Goal: Information Seeking & Learning: Learn about a topic

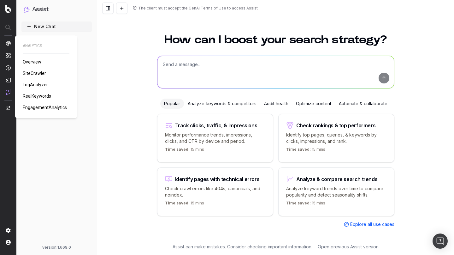
click at [39, 73] on span "SiteCrawler" at bounding box center [34, 73] width 23 height 5
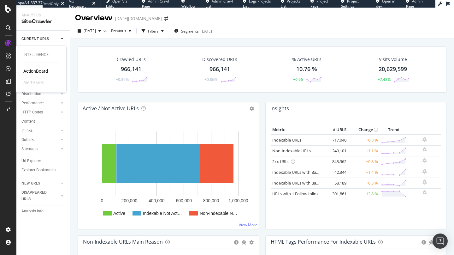
click at [28, 71] on div "ActionBoard" at bounding box center [35, 71] width 25 height 6
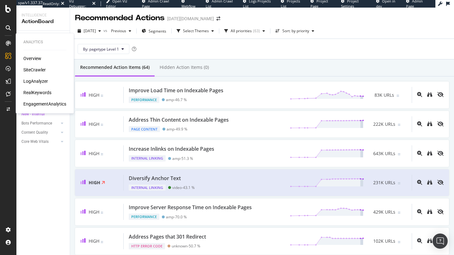
click at [39, 70] on div "SiteCrawler" at bounding box center [34, 70] width 22 height 6
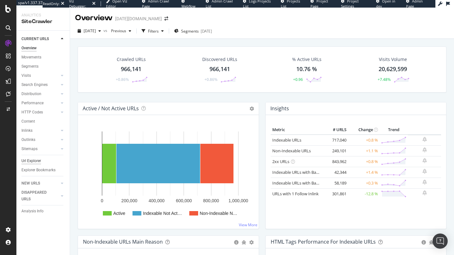
click at [27, 160] on div "Url Explorer" at bounding box center [31, 160] width 20 height 7
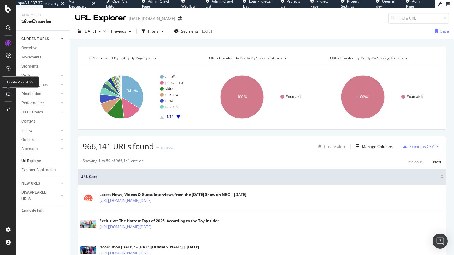
click at [7, 93] on icon at bounding box center [8, 93] width 5 height 5
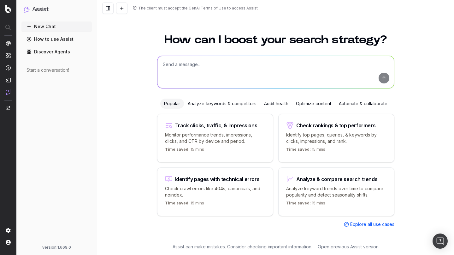
click at [134, 8] on icon at bounding box center [135, 8] width 4 height 4
click at [178, 10] on div "The client must accept the GenAI Terms of Use to access Assist" at bounding box center [198, 8] width 120 height 5
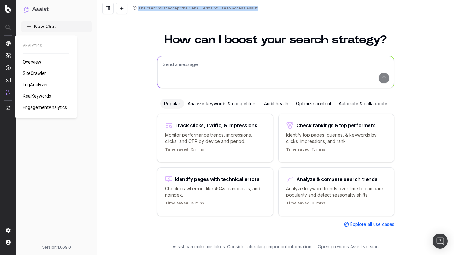
click at [39, 74] on span "SiteCrawler" at bounding box center [34, 73] width 23 height 5
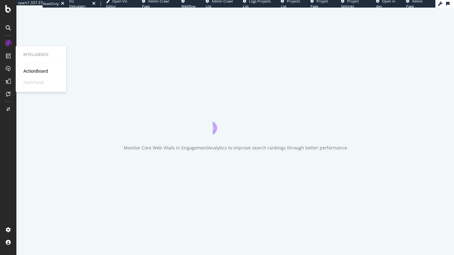
click at [28, 70] on div "ActionBoard" at bounding box center [35, 71] width 25 height 6
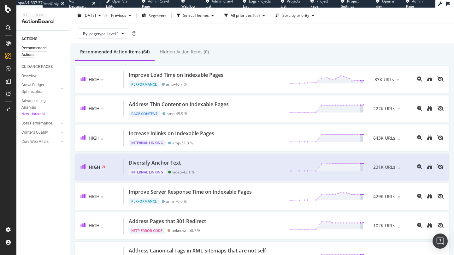
scroll to position [18, 0]
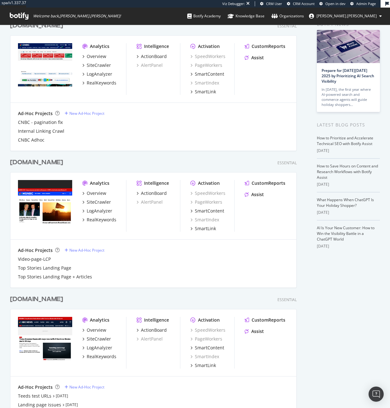
scroll to position [52, 0]
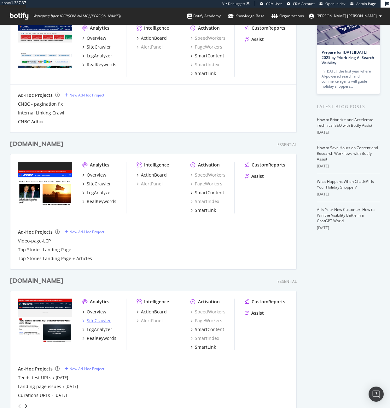
click at [103, 320] on div "SiteCrawler" at bounding box center [99, 321] width 24 height 6
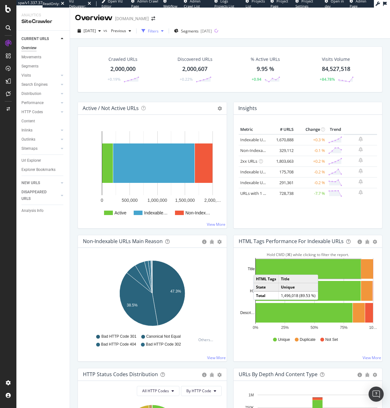
click at [159, 32] on div "Filters" at bounding box center [153, 30] width 11 height 5
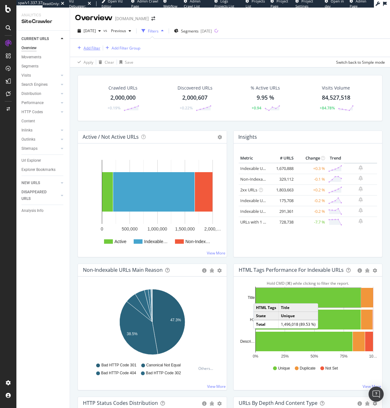
click at [95, 47] on div "Add Filter" at bounding box center [92, 47] width 17 height 5
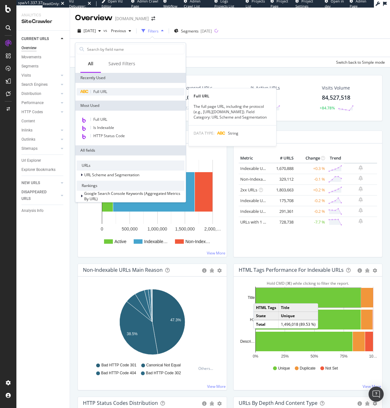
click at [115, 92] on div "Full URL" at bounding box center [131, 92] width 108 height 8
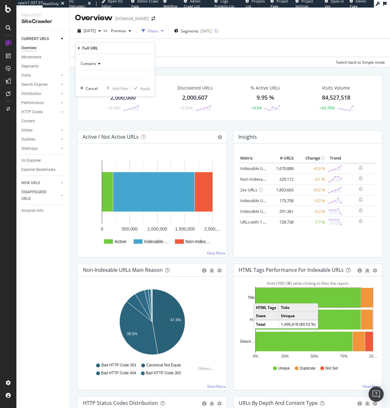
click at [175, 46] on div "Add Filter Add Filter Group" at bounding box center [230, 48] width 310 height 18
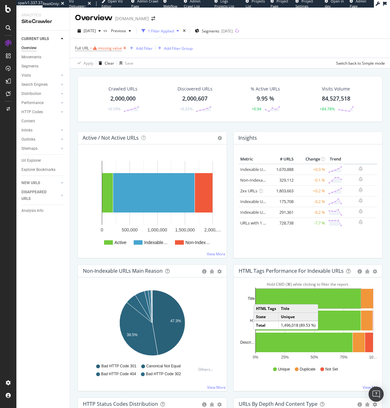
click at [127, 50] on icon at bounding box center [124, 48] width 5 height 6
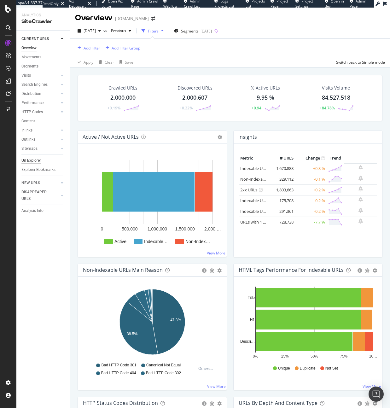
click at [36, 159] on div "Url Explorer" at bounding box center [31, 160] width 20 height 7
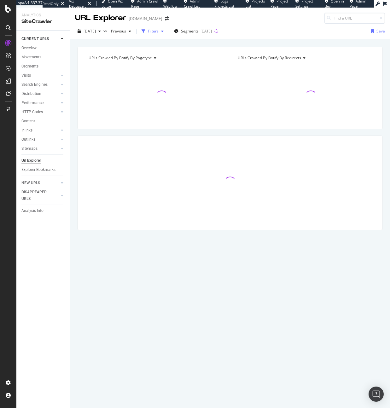
click at [159, 29] on div "Filters" at bounding box center [153, 30] width 11 height 5
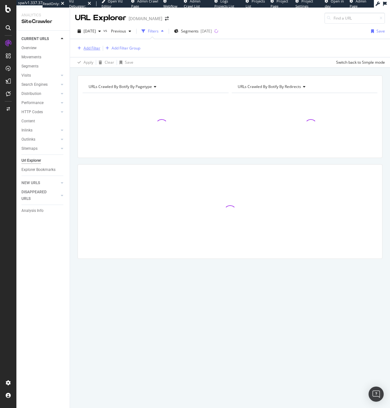
click at [90, 50] on div "Add Filter" at bounding box center [92, 47] width 17 height 5
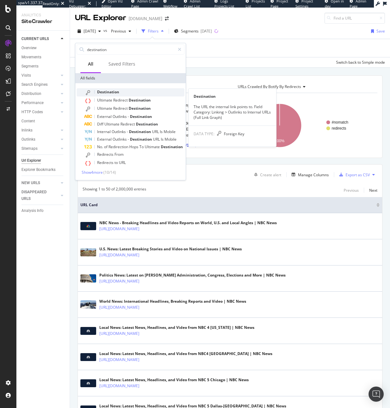
type input "destination"
click at [110, 93] on span "Destination" at bounding box center [108, 91] width 22 height 5
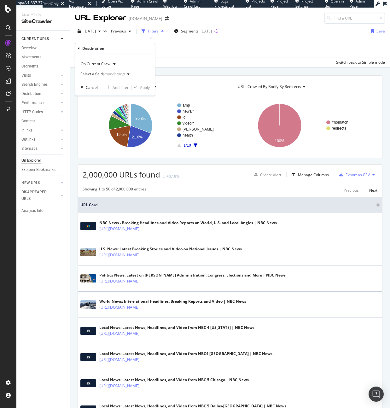
click at [102, 71] on div "Select a field (mandatory)" at bounding box center [106, 73] width 52 height 9
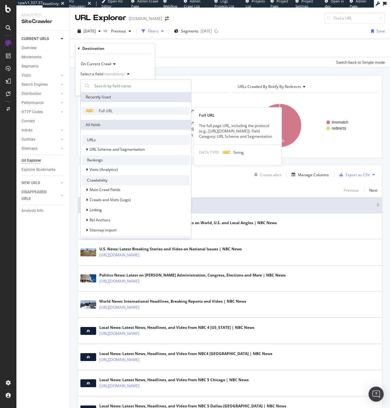
click at [114, 109] on div "Full URL" at bounding box center [136, 111] width 108 height 8
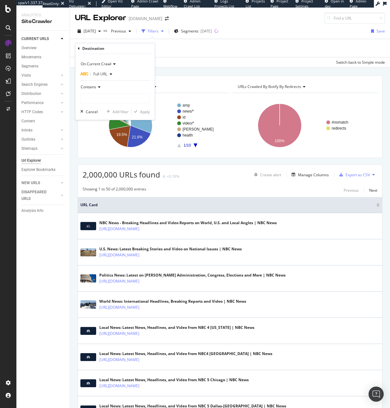
click at [90, 81] on div at bounding box center [114, 80] width 69 height 0
click at [90, 88] on span "Contains" at bounding box center [88, 86] width 15 height 5
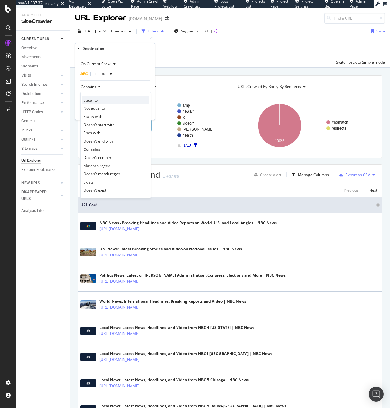
click at [109, 99] on div "Equal to" at bounding box center [116, 100] width 68 height 8
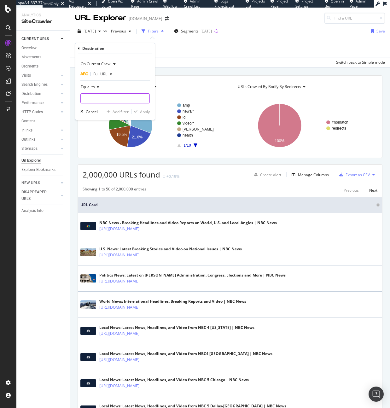
click at [109, 98] on input "text" at bounding box center [115, 98] width 69 height 10
paste input "[URL][DOMAIN_NAME]"
type input "[URL][DOMAIN_NAME]"
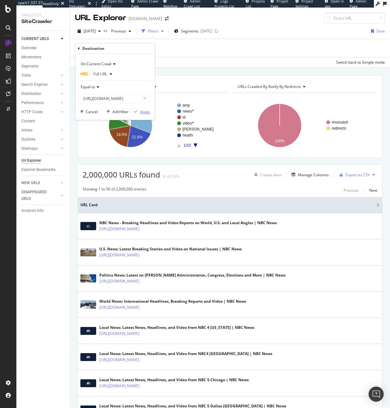
click at [142, 110] on div "Apply" at bounding box center [145, 111] width 10 height 5
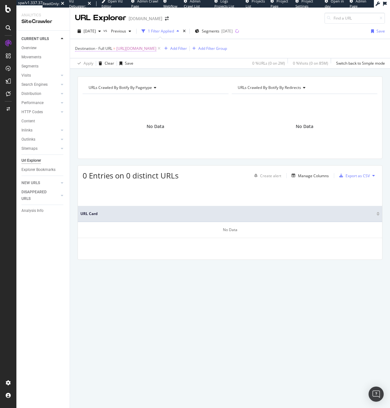
click at [121, 48] on span "[URL][DOMAIN_NAME]" at bounding box center [136, 48] width 40 height 9
click at [93, 87] on span "Equal to" at bounding box center [88, 86] width 14 height 5
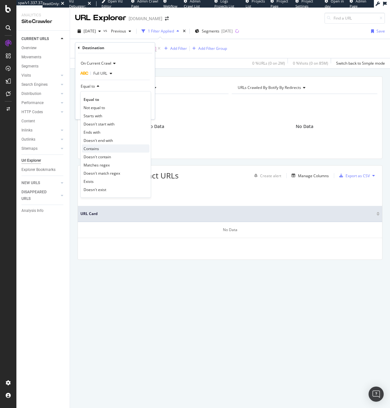
click at [104, 148] on div "Contains" at bounding box center [116, 149] width 68 height 8
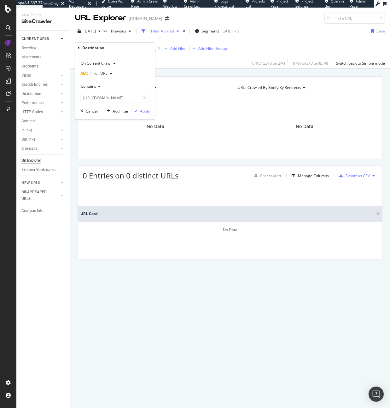
click at [139, 109] on div "Apply" at bounding box center [141, 111] width 18 height 6
click at [147, 50] on span "^.*[URL][DOMAIN_NAME]" at bounding box center [138, 48] width 45 height 9
click at [98, 74] on span "Full URL" at bounding box center [100, 73] width 14 height 5
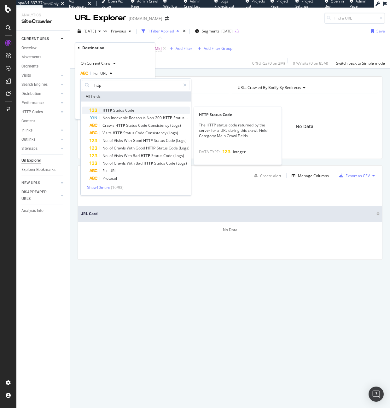
type input "http"
click at [113, 111] on span "Status" at bounding box center [119, 110] width 12 height 5
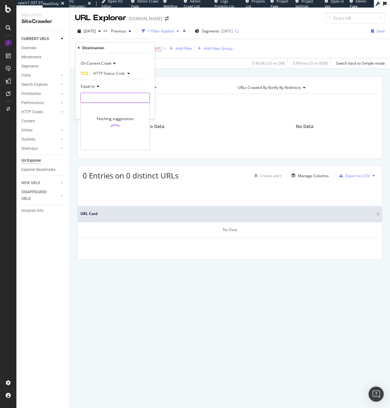
click at [101, 97] on input "number" at bounding box center [114, 98] width 69 height 10
click at [98, 88] on div "Equal to" at bounding box center [114, 86] width 69 height 10
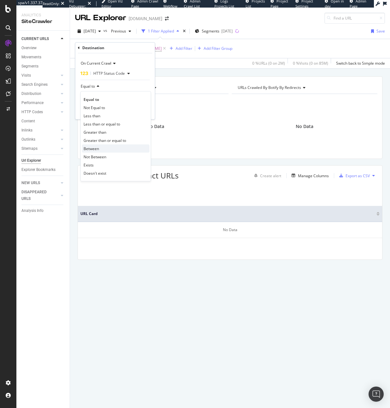
click at [99, 149] on div "Between" at bounding box center [116, 149] width 68 height 8
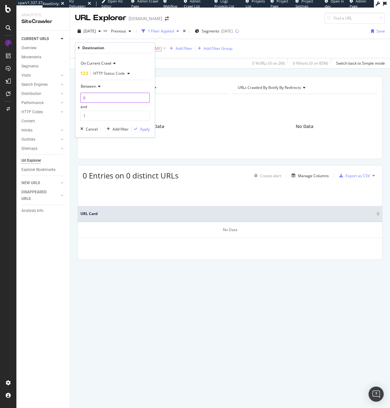
click at [99, 101] on input "0" at bounding box center [114, 98] width 69 height 10
type input "400"
click at [97, 119] on input "1" at bounding box center [114, 116] width 69 height 10
type input "499"
click at [142, 130] on div "Apply" at bounding box center [145, 129] width 10 height 5
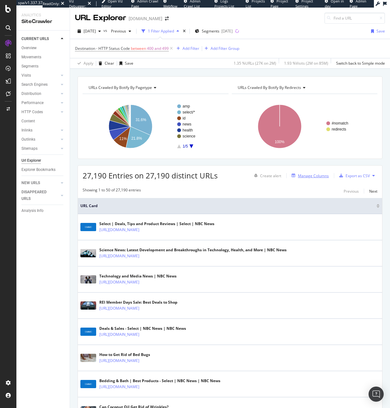
click at [305, 179] on div "Manage Columns" at bounding box center [309, 175] width 40 height 7
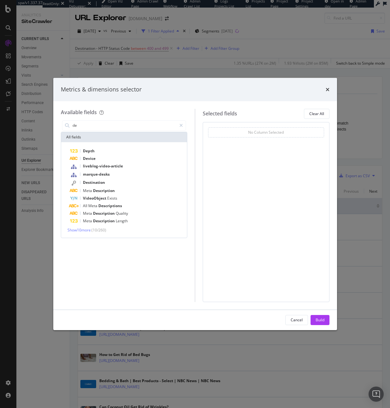
type input "d"
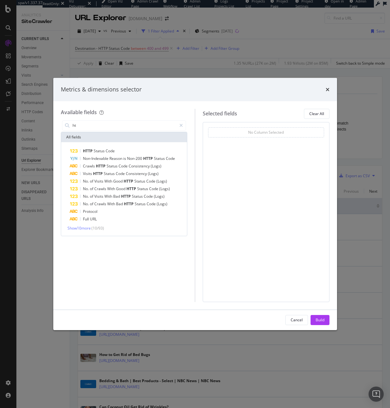
type input "h"
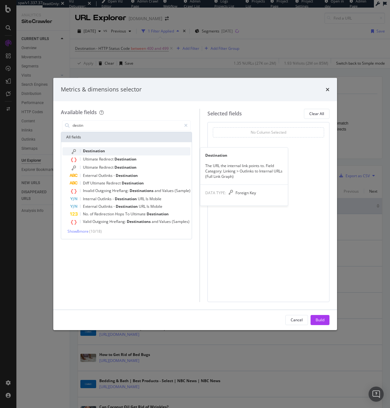
type input "destin"
click at [94, 152] on span "Destination" at bounding box center [94, 150] width 22 height 5
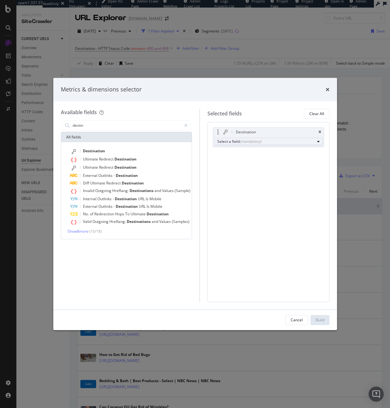
click at [239, 143] on div "Select a field (mandatory)" at bounding box center [266, 141] width 98 height 5
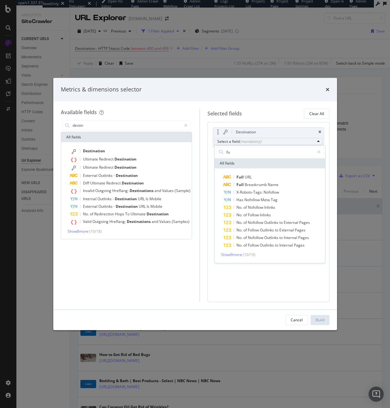
type input "f"
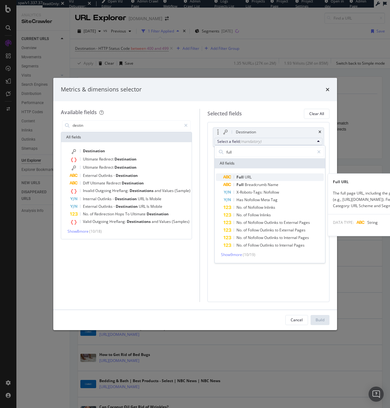
type input "full"
click at [245, 177] on span "URL" at bounding box center [248, 177] width 7 height 5
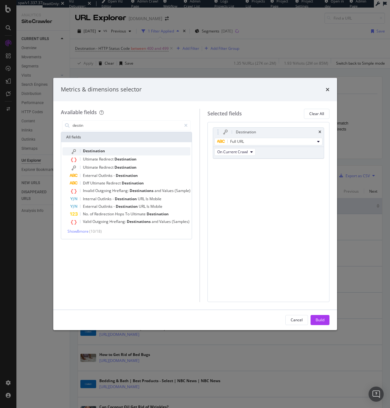
click at [118, 149] on div "Destination" at bounding box center [130, 151] width 121 height 8
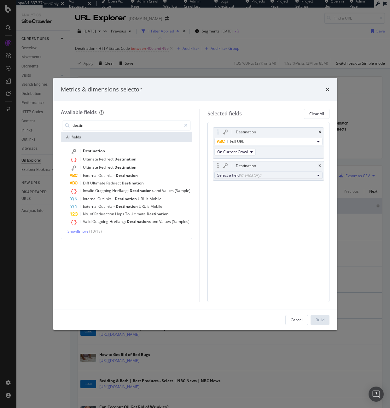
click at [307, 173] on div "Select a field (mandatory)" at bounding box center [266, 175] width 98 height 5
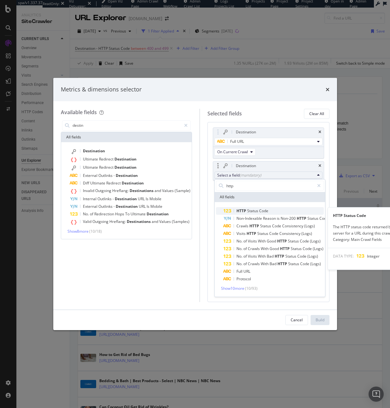
type input "http"
click at [244, 212] on span "HTTP" at bounding box center [242, 210] width 11 height 5
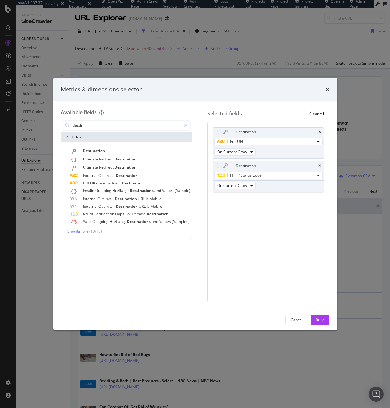
click at [144, 119] on div "destin" at bounding box center [126, 125] width 131 height 13
click at [144, 126] on input "destin" at bounding box center [127, 125] width 110 height 9
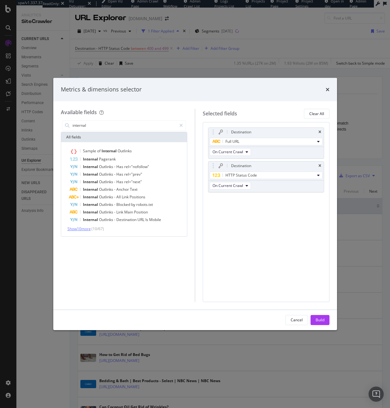
click at [88, 227] on span "Show 10 more" at bounding box center [79, 228] width 23 height 5
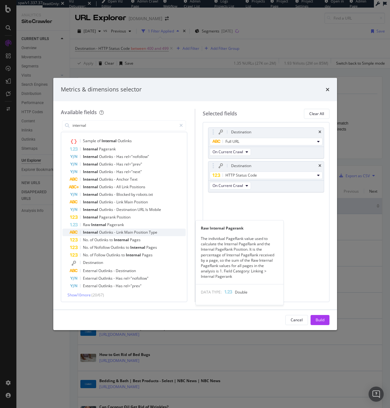
scroll to position [11, 0]
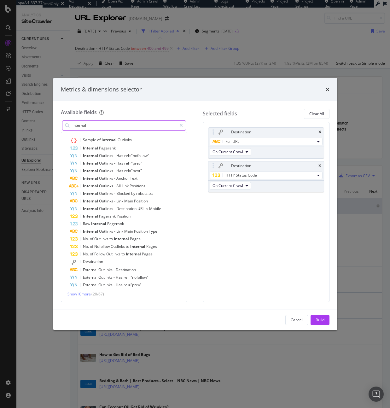
click at [103, 126] on input "internal" at bounding box center [124, 125] width 105 height 9
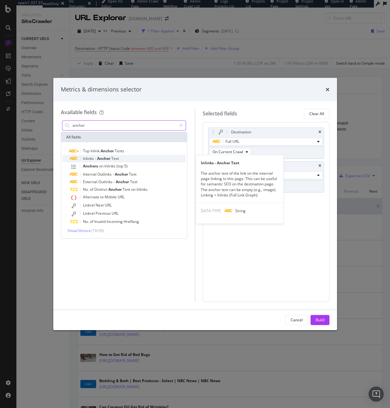
type input "anchor"
click at [113, 157] on span "Text" at bounding box center [115, 158] width 8 height 5
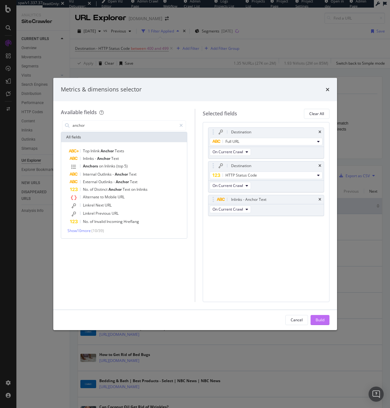
click at [324, 320] on button "Build" at bounding box center [320, 320] width 19 height 10
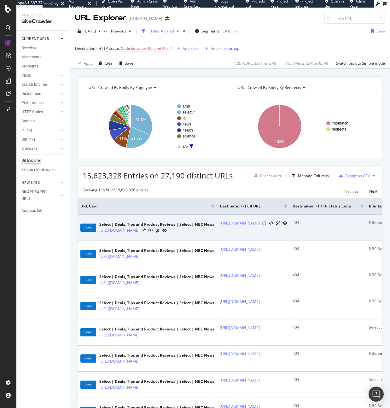
click at [266, 224] on icon at bounding box center [265, 224] width 4 height 4
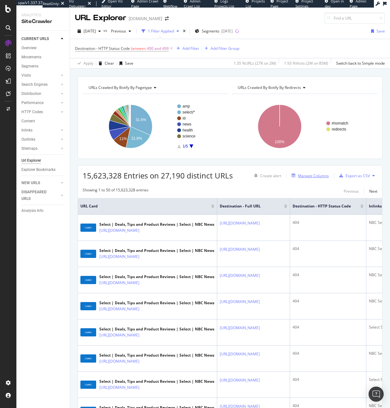
click at [314, 178] on div "Manage Columns" at bounding box center [313, 175] width 31 height 5
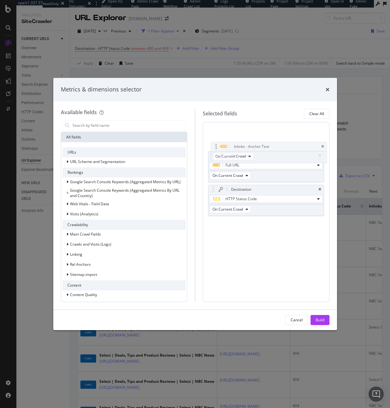
drag, startPoint x: 213, startPoint y: 199, endPoint x: 216, endPoint y: 135, distance: 63.5
click at [216, 135] on body "spa/v1.337.37 ReadOnly: Viz Debugger: Open Viz Editor Admin Crawl Page Webflow …" at bounding box center [195, 204] width 390 height 408
click at [318, 319] on div "Build" at bounding box center [320, 319] width 9 height 5
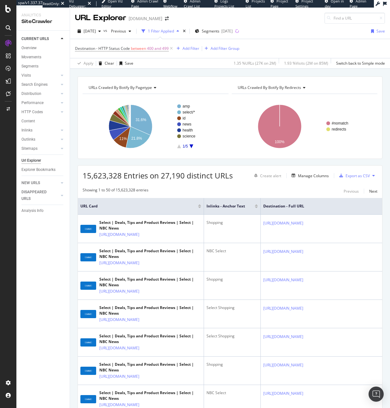
scroll to position [2, 0]
